Goal: Navigation & Orientation: Find specific page/section

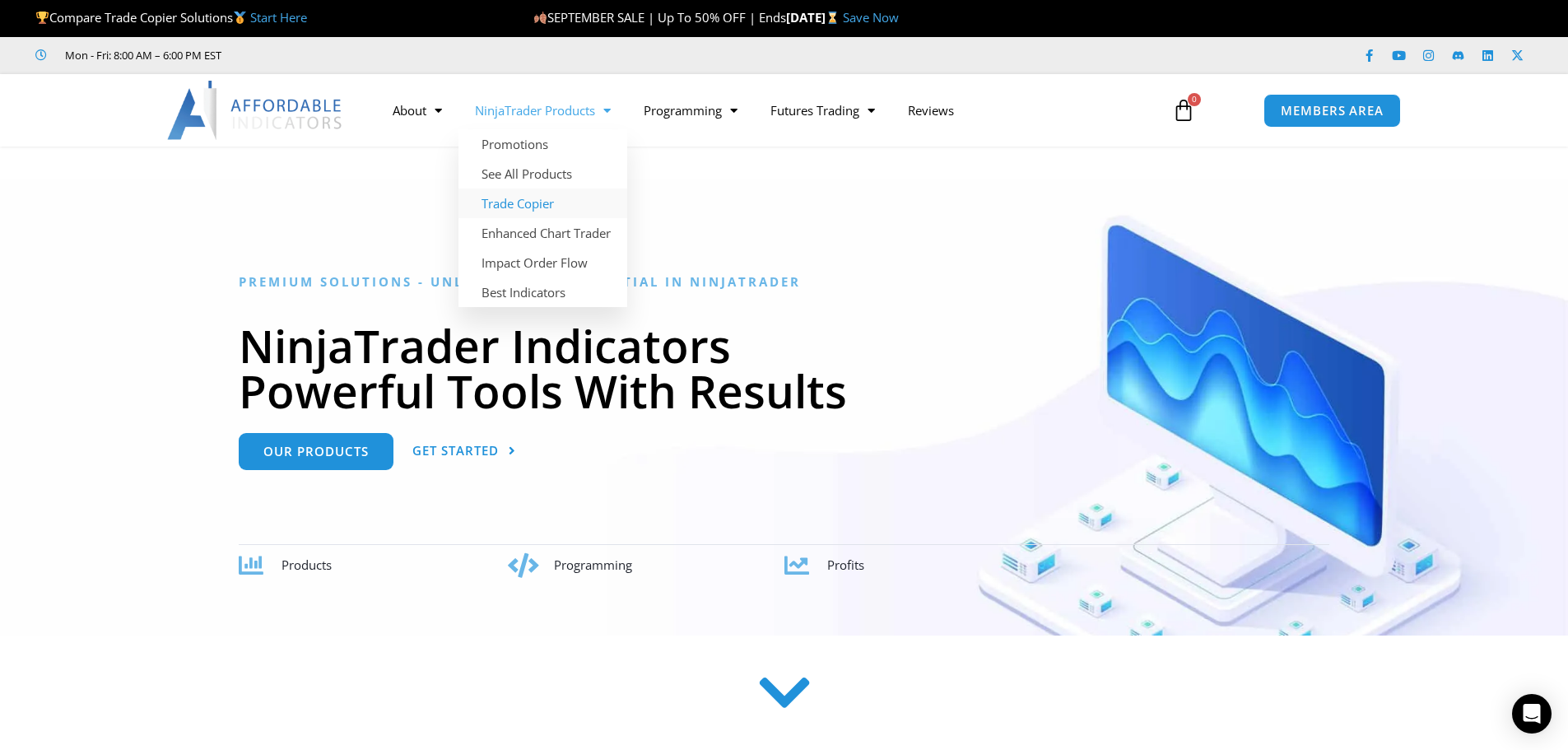
click at [539, 206] on link "Trade Copier" at bounding box center [543, 204] width 169 height 30
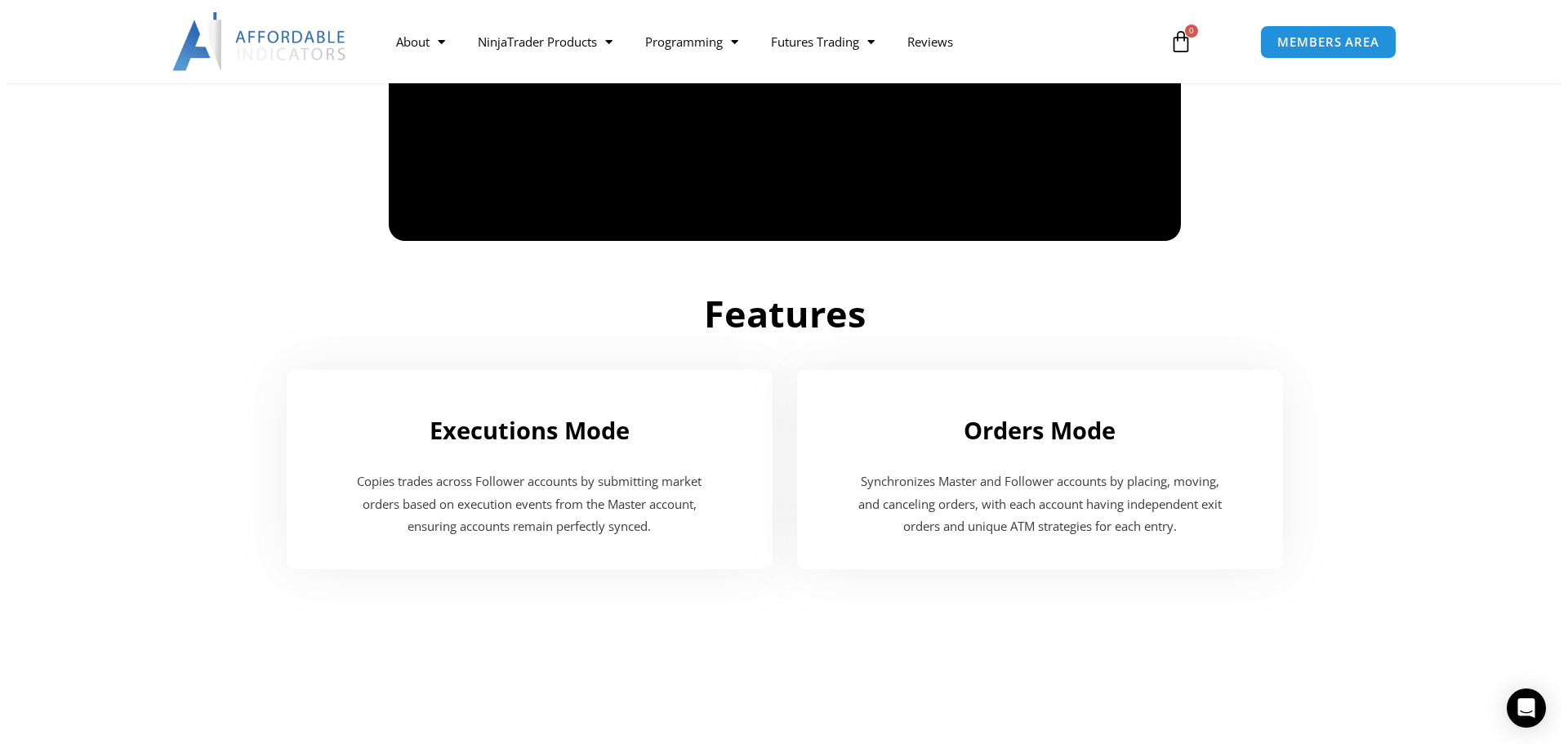
scroll to position [1633, 0]
